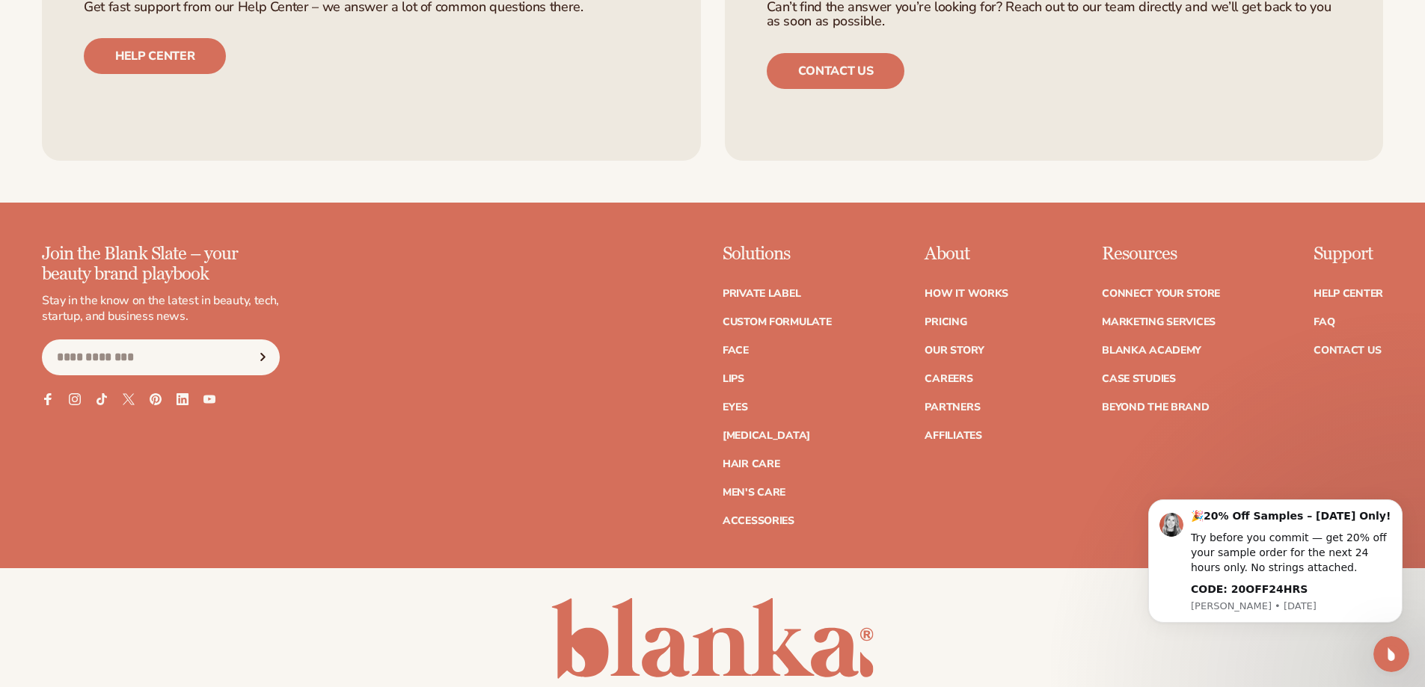
scroll to position [7300, 0]
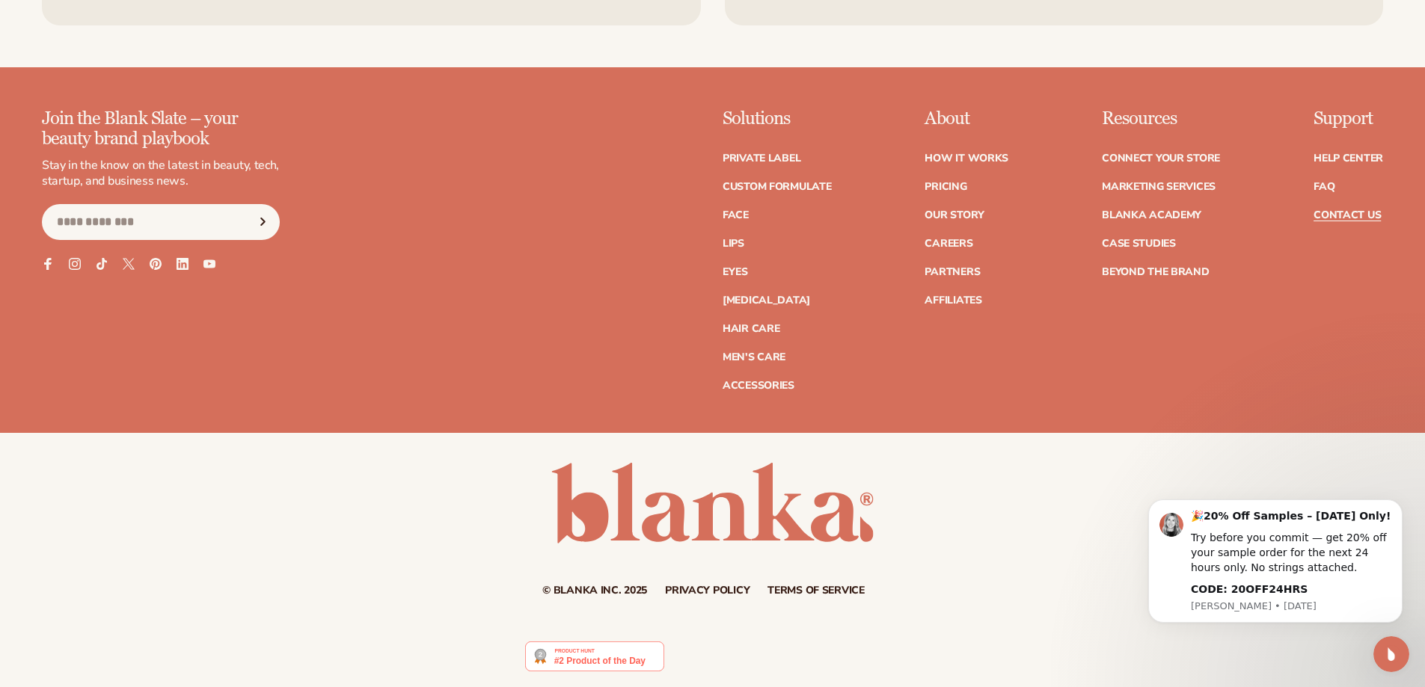
click at [1358, 212] on link "Contact Us" at bounding box center [1346, 215] width 67 height 10
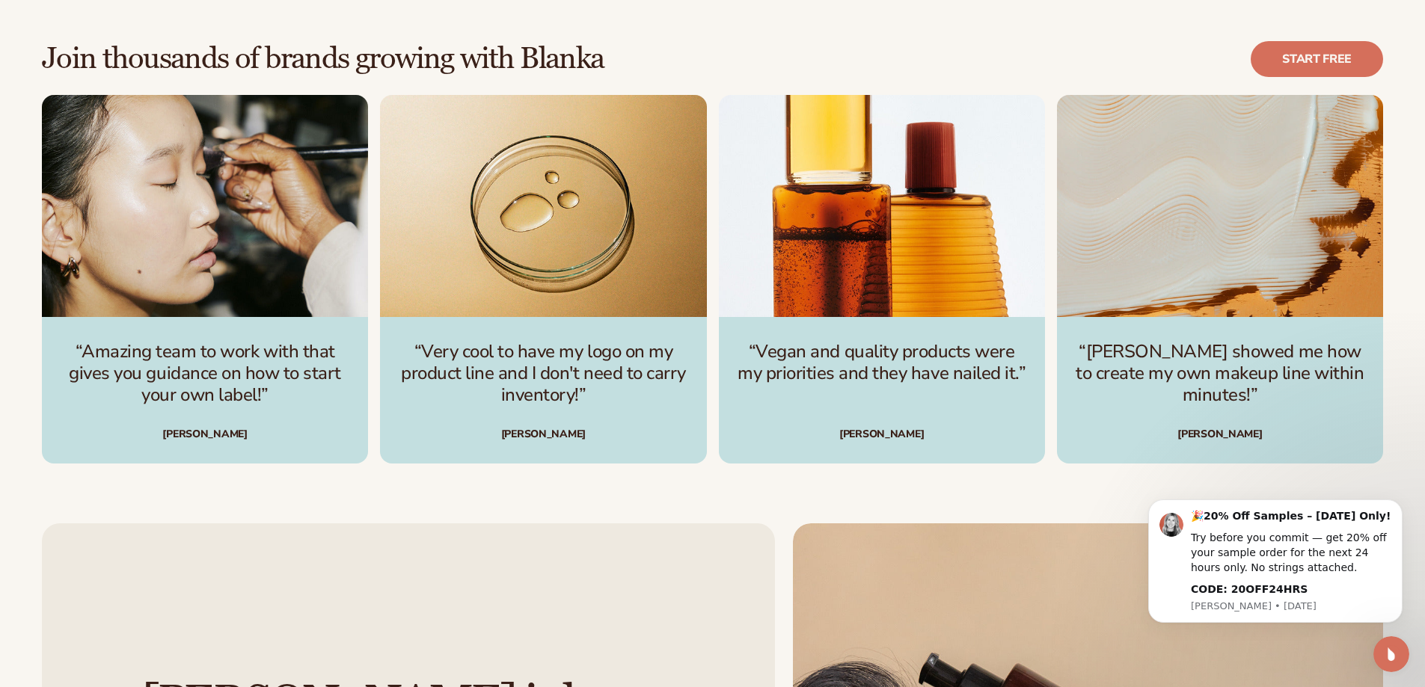
scroll to position [4563, 0]
